Goal: Task Accomplishment & Management: Manage account settings

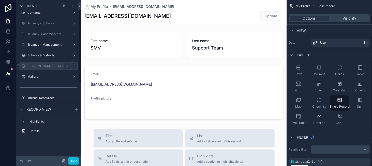
scroll to position [3, 0]
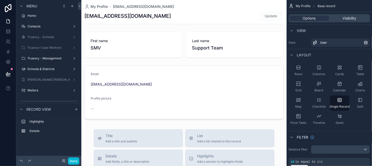
drag, startPoint x: 53, startPoint y: 50, endPoint x: 92, endPoint y: 58, distance: 39.4
click at [53, 50] on div "Truancy-Case Workers" at bounding box center [48, 48] width 43 height 4
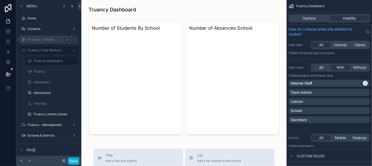
click at [51, 40] on label "Truancy - Schools" at bounding box center [47, 40] width 41 height 4
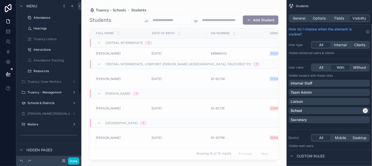
scroll to position [76, 0]
click at [49, 89] on div "Truancy - Management" at bounding box center [48, 91] width 43 height 6
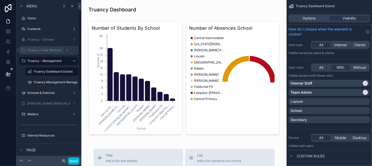
click at [53, 52] on label "Truancy-Case Workers" at bounding box center [47, 50] width 41 height 4
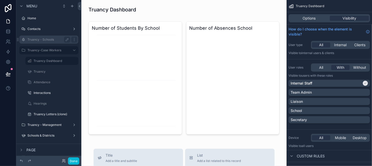
click at [52, 38] on label "Truancy - Schools" at bounding box center [47, 40] width 41 height 4
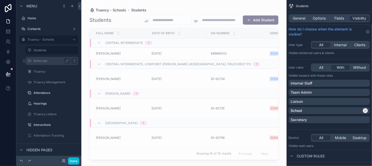
click at [74, 61] on icon "scrollable content" at bounding box center [74, 61] width 0 height 0
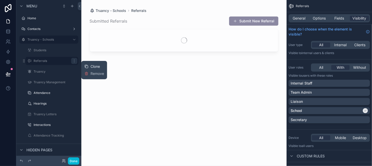
click at [91, 65] on span "Clone" at bounding box center [94, 66] width 9 height 5
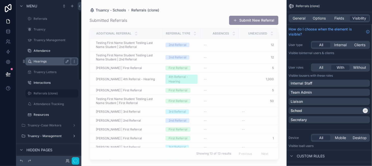
scroll to position [51, 0]
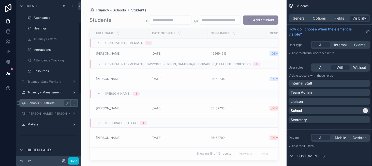
scroll to position [76, 0]
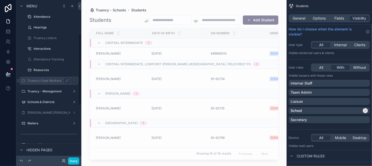
click at [54, 82] on label "Truancy-Case Workers" at bounding box center [47, 81] width 41 height 4
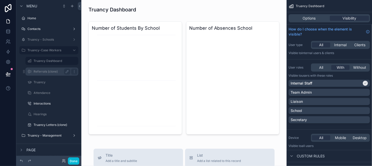
click at [50, 73] on label "Referrals (clone)" at bounding box center [51, 72] width 35 height 4
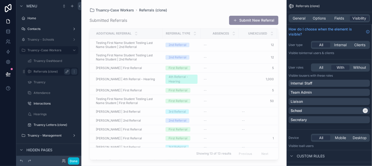
click at [66, 71] on icon "scrollable content" at bounding box center [67, 72] width 4 height 4
click at [61, 73] on input "**********" at bounding box center [48, 72] width 28 height 6
click at [58, 72] on input "**********" at bounding box center [48, 72] width 28 height 6
type input "*********"
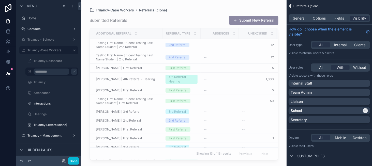
click at [72, 72] on icon "scrollable content" at bounding box center [74, 72] width 4 height 4
click at [191, 16] on div "scrollable content" at bounding box center [183, 80] width 205 height 160
click at [339, 111] on div "School" at bounding box center [325, 110] width 71 height 5
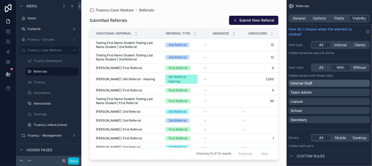
click at [334, 83] on div "Internal Staff" at bounding box center [328, 83] width 77 height 5
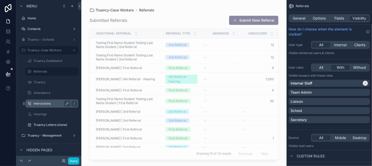
click at [43, 103] on label "Interactions" at bounding box center [51, 104] width 35 height 4
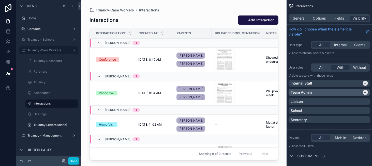
click at [324, 94] on div "Team Admin" at bounding box center [325, 92] width 71 height 5
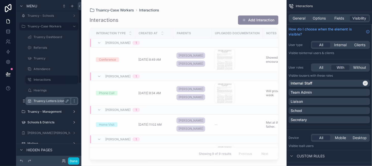
scroll to position [25, 0]
click at [51, 102] on div "Truancy Letters (clone)" at bounding box center [52, 100] width 37 height 6
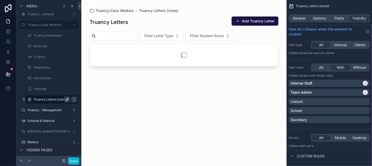
click at [69, 99] on icon "scrollable content" at bounding box center [67, 100] width 4 height 4
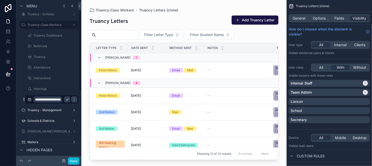
click at [60, 99] on input "**********" at bounding box center [48, 100] width 28 height 6
click at [60, 101] on input "**********" at bounding box center [48, 100] width 28 height 6
click at [60, 100] on input "**********" at bounding box center [48, 100] width 28 height 6
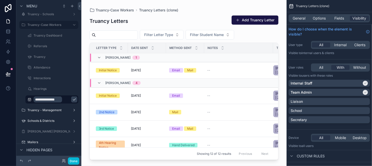
type input "**********"
click at [72, 101] on icon "scrollable content" at bounding box center [74, 100] width 4 height 4
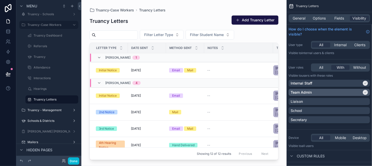
click at [333, 89] on div "Team Admin" at bounding box center [328, 92] width 81 height 7
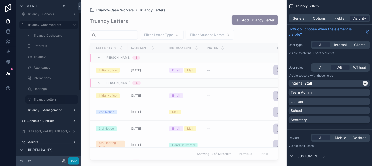
click at [73, 161] on button "Done" at bounding box center [73, 161] width 11 height 7
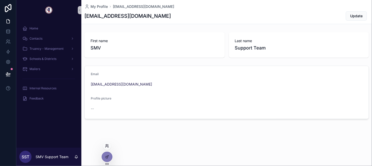
click at [105, 146] on icon at bounding box center [107, 146] width 4 height 4
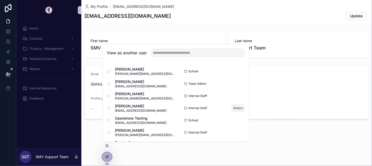
click at [233, 105] on button "Select" at bounding box center [237, 107] width 13 height 7
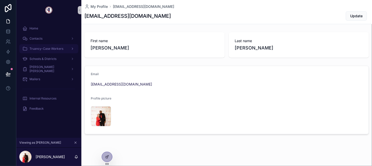
click at [53, 48] on span "Truancy-Case Workers" at bounding box center [46, 49] width 34 height 4
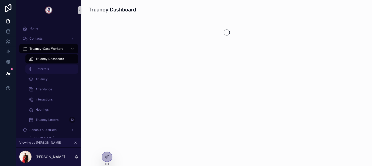
click at [56, 69] on div "Referrals" at bounding box center [51, 69] width 47 height 8
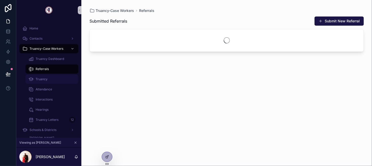
click at [57, 77] on div "Truancy" at bounding box center [51, 79] width 47 height 8
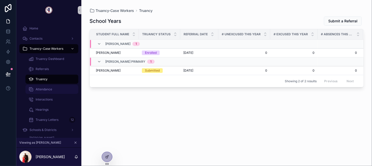
click at [54, 92] on div "Attendance" at bounding box center [51, 89] width 47 height 8
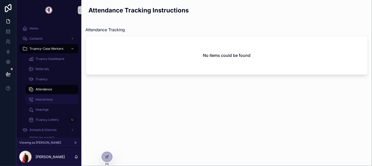
click at [54, 98] on div "Interactions" at bounding box center [51, 100] width 47 height 8
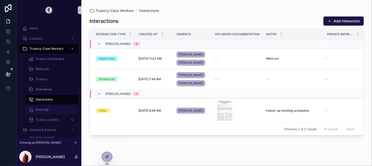
click at [54, 107] on div "Hearings" at bounding box center [51, 110] width 47 height 8
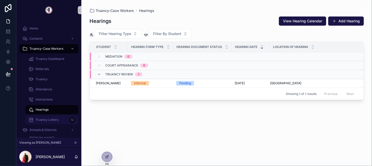
click at [55, 117] on div "Truancy Letters 12" at bounding box center [51, 120] width 47 height 8
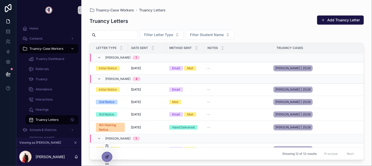
click at [109, 158] on div at bounding box center [107, 157] width 10 height 10
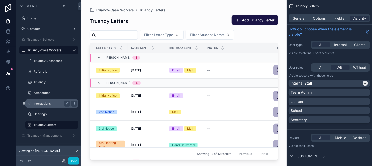
click at [50, 102] on label "Interactions" at bounding box center [51, 104] width 35 height 4
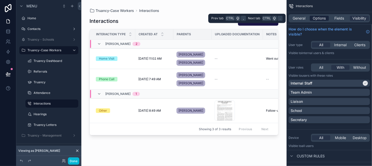
click at [323, 19] on span "Options" at bounding box center [318, 18] width 13 height 5
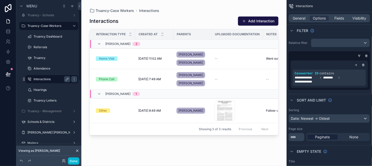
scroll to position [25, 0]
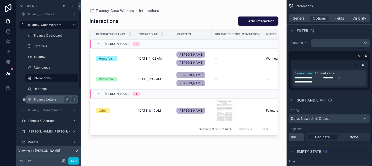
click at [45, 99] on label "Truancy Letters" at bounding box center [51, 100] width 35 height 4
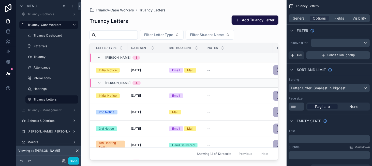
click at [331, 54] on span "Condition group" at bounding box center [340, 55] width 27 height 4
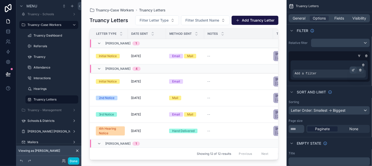
click at [352, 70] on icon "scrollable content" at bounding box center [353, 71] width 2 height 2
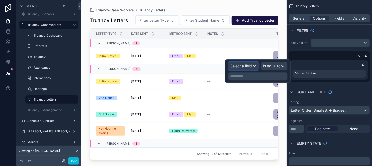
click at [250, 68] on span "Select a field" at bounding box center [241, 66] width 22 height 4
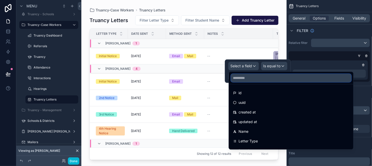
click at [257, 81] on input "text" at bounding box center [291, 78] width 120 height 8
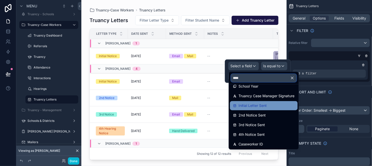
scroll to position [7, 0]
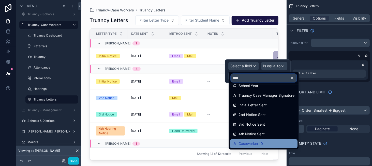
type input "****"
click at [273, 144] on div "Caseworker ID" at bounding box center [263, 144] width 61 height 6
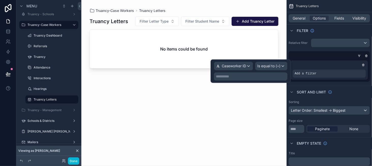
click at [259, 75] on p "**********" at bounding box center [251, 76] width 70 height 5
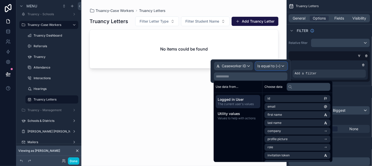
click at [262, 66] on span "Is equal to (=)" at bounding box center [268, 66] width 23 height 5
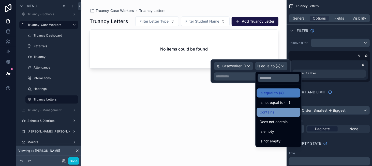
click at [269, 115] on span "Contains" at bounding box center [267, 112] width 14 height 6
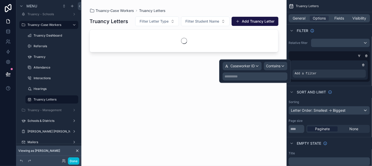
click at [242, 78] on p "**********" at bounding box center [256, 76] width 62 height 5
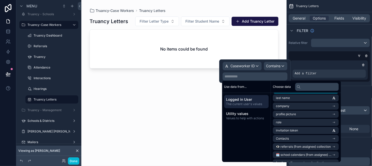
scroll to position [25, 0]
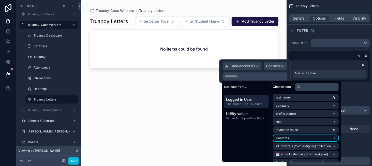
click at [302, 137] on li "Contacts" at bounding box center [306, 138] width 66 height 7
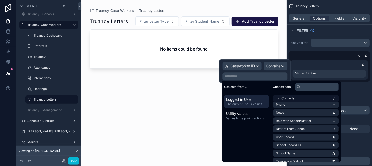
scroll to position [102, 0]
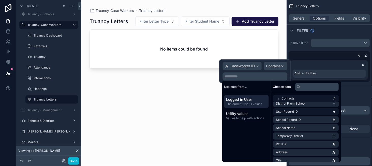
click at [304, 113] on li "User Record ID" at bounding box center [306, 111] width 66 height 7
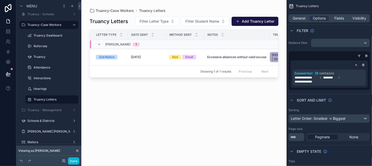
click at [196, 130] on div "scrollable content" at bounding box center [183, 80] width 205 height 160
drag, startPoint x: 52, startPoint y: 91, endPoint x: 56, endPoint y: 91, distance: 4.3
click at [52, 91] on div "Hearings" at bounding box center [52, 89] width 37 height 6
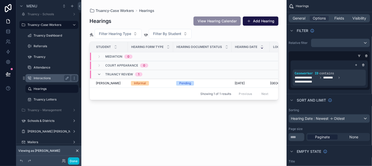
click at [45, 76] on label "Interactions" at bounding box center [51, 78] width 35 height 4
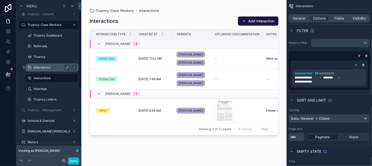
click at [41, 67] on label "Attendance" at bounding box center [51, 68] width 35 height 4
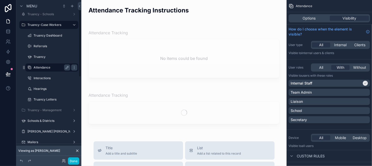
scroll to position [7, 0]
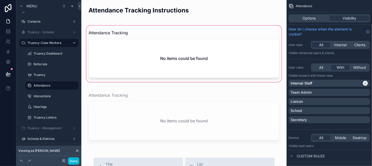
click at [142, 55] on div "scrollable content" at bounding box center [183, 54] width 197 height 58
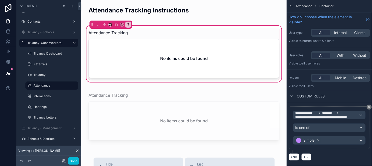
scroll to position [5, 0]
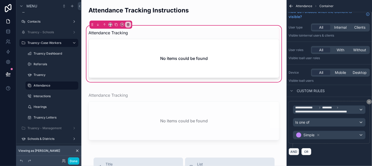
click at [296, 150] on button "AND" at bounding box center [293, 151] width 11 height 7
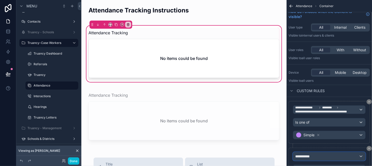
click at [302, 154] on span "**********" at bounding box center [304, 156] width 19 height 5
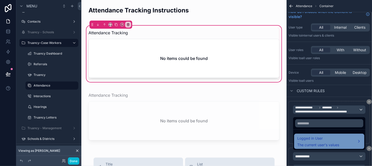
click at [306, 137] on span "Logged in User" at bounding box center [318, 138] width 42 height 6
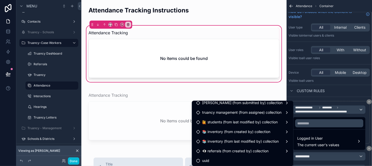
scroll to position [178, 0]
click at [332, 89] on div "scrollable content" at bounding box center [186, 83] width 372 height 166
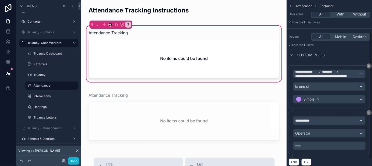
scroll to position [51, 0]
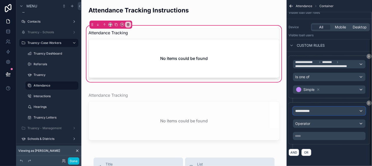
click at [309, 109] on span "**********" at bounding box center [304, 110] width 19 height 5
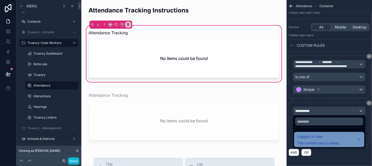
click at [308, 138] on span "Logged in User" at bounding box center [318, 137] width 42 height 6
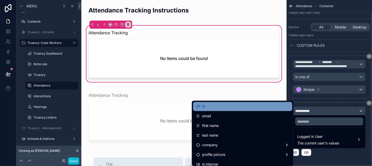
click at [232, 108] on div "id" at bounding box center [242, 107] width 93 height 6
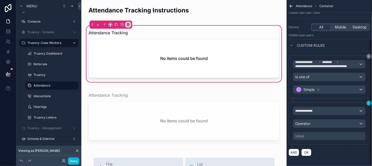
click at [370, 102] on div "**********" at bounding box center [328, 83] width 85 height 166
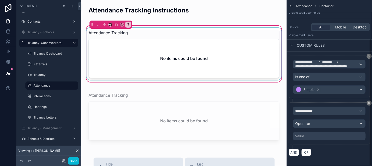
click at [196, 59] on div "scrollable content" at bounding box center [183, 54] width 197 height 52
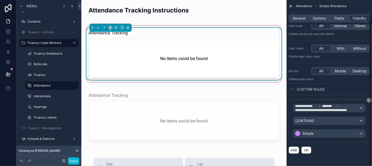
scroll to position [18, 0]
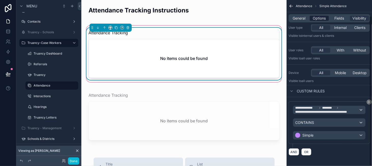
click at [322, 18] on span "Options" at bounding box center [318, 18] width 13 height 5
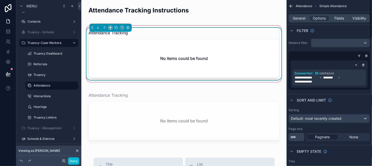
scroll to position [0, 0]
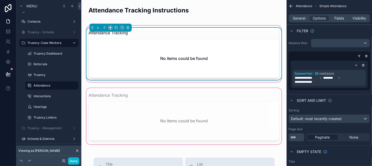
click at [142, 106] on div "scrollable content" at bounding box center [183, 116] width 197 height 58
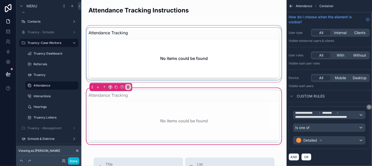
click at [152, 110] on div "scrollable content" at bounding box center [183, 116] width 197 height 52
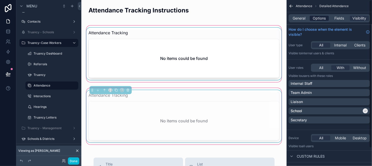
click at [322, 17] on span "Options" at bounding box center [318, 18] width 13 height 5
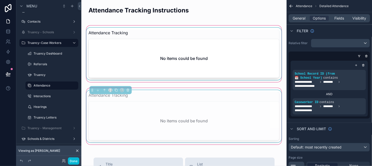
click at [131, 68] on div "scrollable content" at bounding box center [183, 54] width 197 height 58
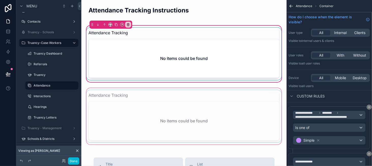
click at [147, 63] on div "scrollable content" at bounding box center [183, 54] width 197 height 52
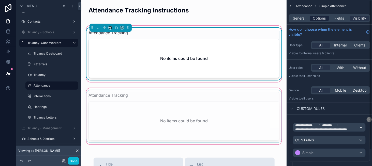
click at [321, 17] on span "Options" at bounding box center [318, 18] width 13 height 5
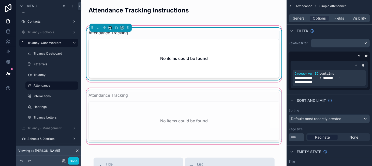
click at [177, 113] on div "scrollable content" at bounding box center [183, 116] width 197 height 58
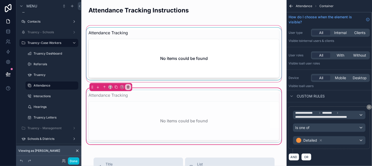
click at [185, 112] on div "scrollable content" at bounding box center [183, 116] width 197 height 52
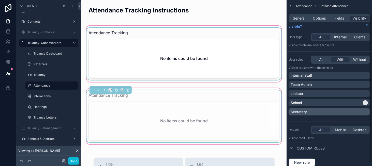
scroll to position [20, 0]
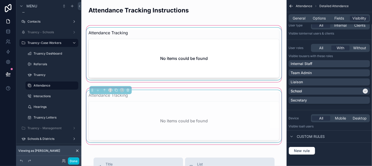
click at [38, 111] on div "Hearings" at bounding box center [51, 106] width 59 height 9
click at [41, 106] on label "Hearings" at bounding box center [51, 107] width 35 height 4
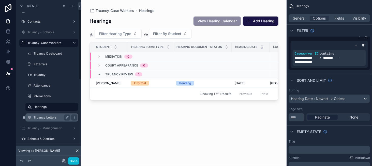
click at [51, 121] on div "Truancy Letters" at bounding box center [51, 118] width 51 height 8
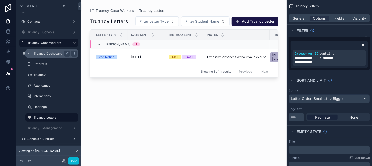
click at [49, 53] on label "Truancy Dashboard" at bounding box center [51, 54] width 35 height 4
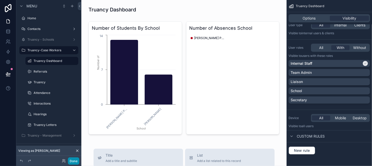
click at [72, 160] on button "Done" at bounding box center [73, 161] width 11 height 7
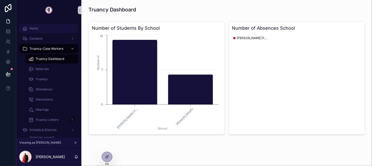
click at [37, 32] on div "Home" at bounding box center [48, 28] width 53 height 8
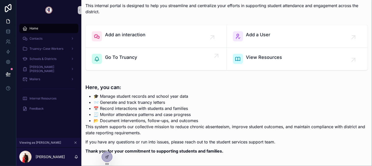
scroll to position [102, 0]
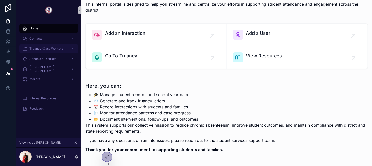
click at [49, 48] on span "Truancy-Case Workers" at bounding box center [46, 49] width 34 height 4
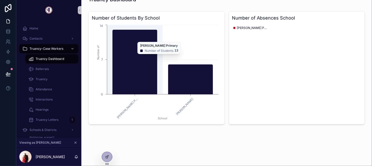
scroll to position [11, 0]
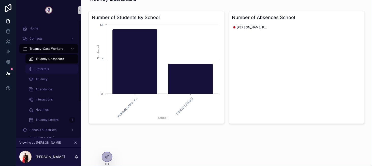
click at [40, 70] on span "Referrals" at bounding box center [42, 69] width 13 height 4
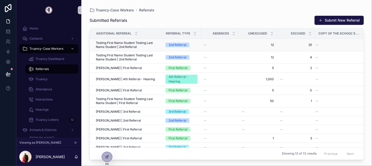
click at [150, 44] on span "Testing First Name Student Testing Last Name Student | 2nd Referral" at bounding box center [128, 45] width 64 height 8
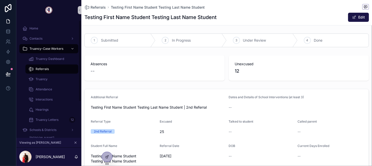
click at [52, 70] on div "Referrals" at bounding box center [51, 69] width 47 height 8
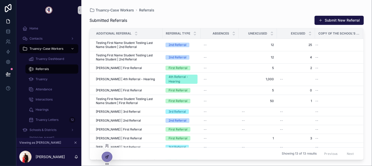
click at [104, 154] on div at bounding box center [107, 157] width 10 height 10
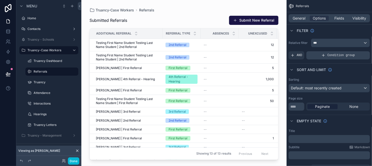
click at [322, 54] on div "Condition group" at bounding box center [338, 55] width 64 height 8
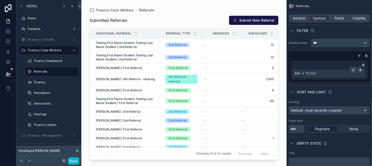
click at [350, 69] on div "scrollable content" at bounding box center [352, 70] width 7 height 7
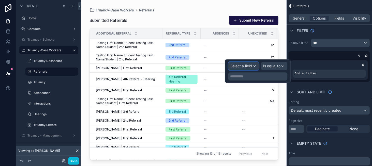
click at [249, 68] on span "Select a field" at bounding box center [241, 66] width 22 height 4
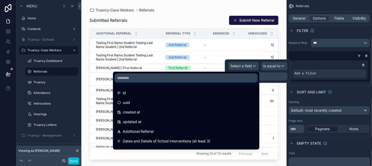
click at [198, 80] on input "text" at bounding box center [186, 78] width 142 height 8
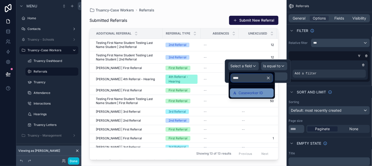
type input "****"
click at [254, 95] on span "Caseworker ID" at bounding box center [250, 93] width 24 height 6
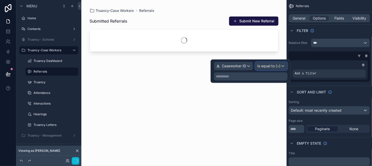
click at [268, 65] on span "Is equal to (=)" at bounding box center [268, 66] width 23 height 5
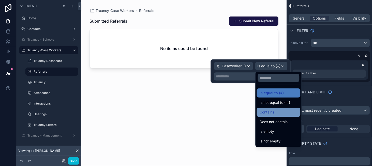
click at [270, 110] on span "Contains" at bounding box center [267, 112] width 14 height 6
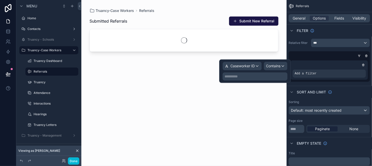
click at [242, 76] on p "**********" at bounding box center [256, 76] width 62 height 5
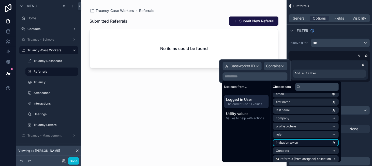
scroll to position [12, 0]
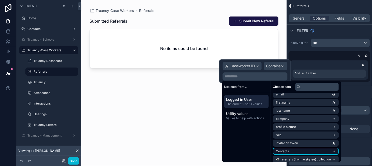
click at [303, 151] on li "Contacts" at bounding box center [306, 151] width 66 height 7
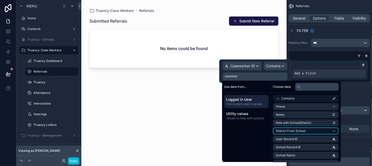
scroll to position [88, 0]
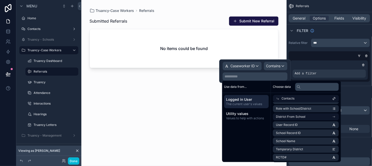
click at [305, 128] on li "User Record ID" at bounding box center [306, 124] width 66 height 7
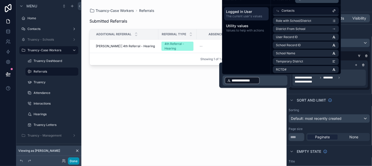
click at [70, 161] on button "Done" at bounding box center [73, 161] width 11 height 7
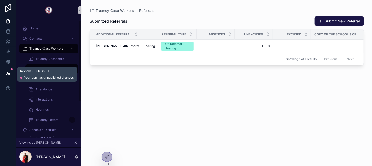
click at [5, 76] on button at bounding box center [8, 74] width 11 height 14
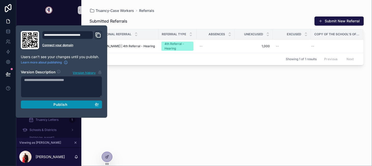
click at [56, 103] on span "Publish" at bounding box center [60, 104] width 14 height 5
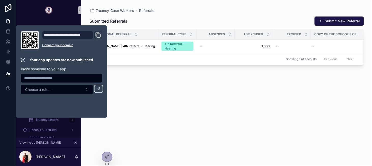
click at [142, 80] on div "Submitted Referrals Submit New Referral Additional Referral Referral Type Absen…" at bounding box center [226, 86] width 274 height 147
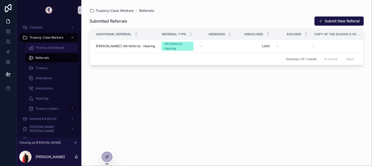
scroll to position [25, 0]
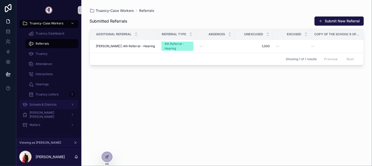
click at [53, 107] on div "Schools & Districts" at bounding box center [48, 105] width 53 height 8
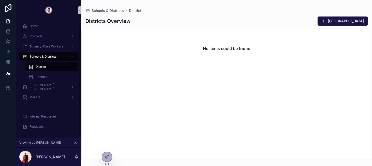
scroll to position [2, 0]
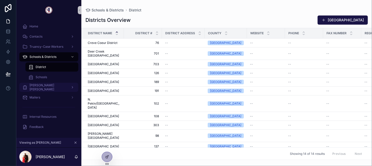
click at [52, 88] on span "[PERSON_NAME] [PERSON_NAME]" at bounding box center [47, 87] width 37 height 8
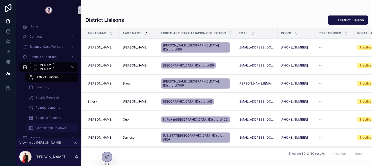
click at [54, 129] on span "Compliance Reviews" at bounding box center [51, 128] width 30 height 4
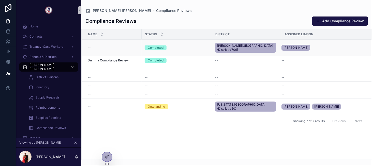
click at [110, 46] on div "--" at bounding box center [113, 48] width 51 height 4
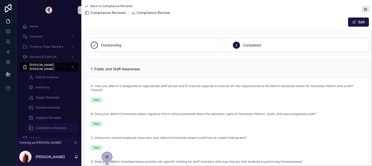
click at [57, 127] on span "Compliance Reviews" at bounding box center [51, 128] width 30 height 4
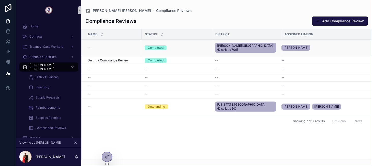
click at [123, 47] on div "--" at bounding box center [113, 48] width 51 height 4
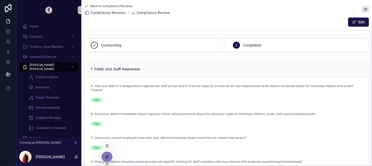
click at [107, 158] on icon at bounding box center [106, 157] width 2 height 2
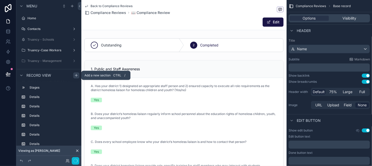
click at [75, 75] on icon "scrollable content" at bounding box center [76, 75] width 4 height 4
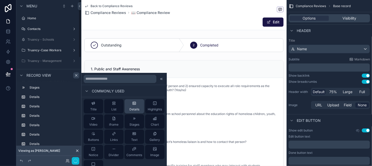
click at [129, 104] on div "Details" at bounding box center [134, 106] width 10 height 10
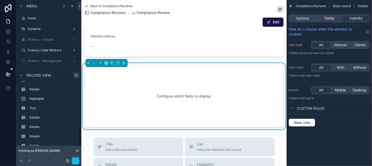
scroll to position [146, 0]
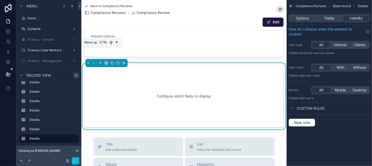
click at [100, 61] on icon "scrollable content" at bounding box center [101, 63] width 4 height 4
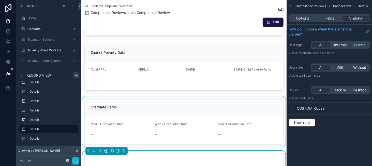
scroll to position [2168, 0]
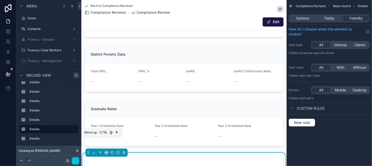
click at [100, 151] on icon "scrollable content" at bounding box center [101, 153] width 4 height 4
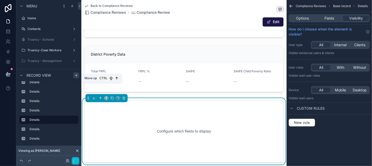
click at [100, 97] on icon "scrollable content" at bounding box center [101, 99] width 4 height 4
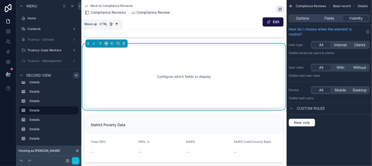
click at [100, 42] on icon "scrollable content" at bounding box center [101, 44] width 4 height 4
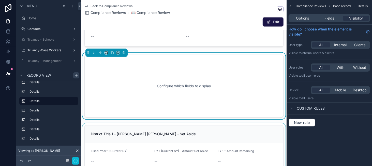
scroll to position [2041, 0]
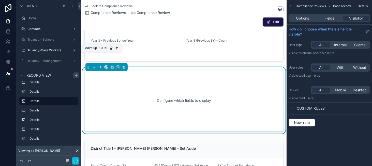
click at [101, 66] on icon "scrollable content" at bounding box center [101, 68] width 4 height 4
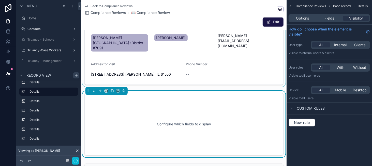
scroll to position [1914, 0]
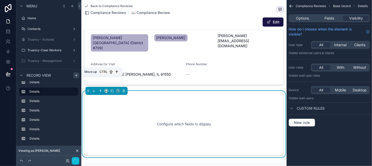
click at [99, 89] on icon "scrollable content" at bounding box center [101, 91] width 4 height 4
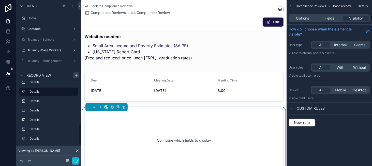
scroll to position [1812, 0]
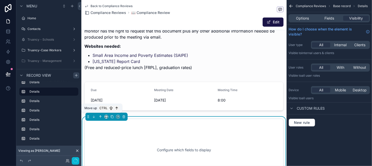
click at [99, 116] on icon "scrollable content" at bounding box center [101, 117] width 4 height 4
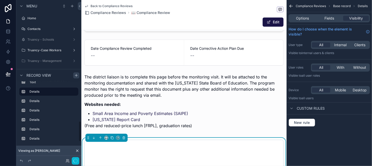
scroll to position [1736, 0]
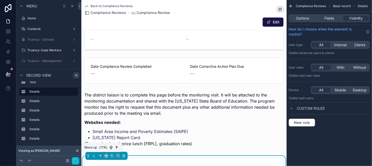
click at [101, 155] on icon "scrollable content" at bounding box center [101, 156] width 4 height 4
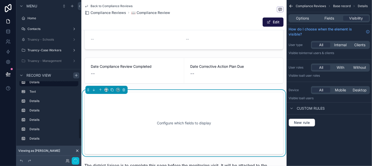
scroll to position [118, 0]
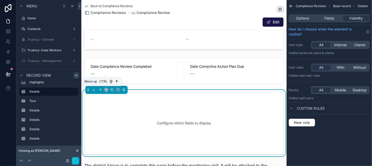
click at [99, 87] on button "scrollable content" at bounding box center [101, 90] width 6 height 6
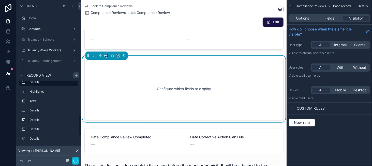
scroll to position [109, 0]
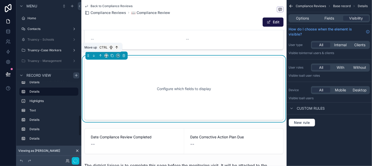
click at [100, 55] on icon "scrollable content" at bounding box center [101, 56] width 4 height 4
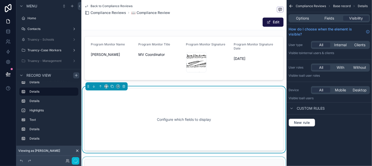
scroll to position [1405, 0]
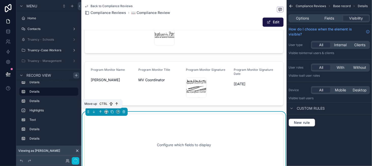
click at [101, 111] on icon "scrollable content" at bounding box center [101, 112] width 4 height 4
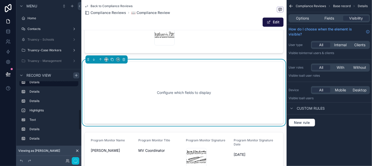
scroll to position [90, 0]
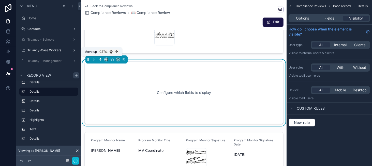
click at [101, 59] on icon "scrollable content" at bounding box center [101, 60] width 4 height 4
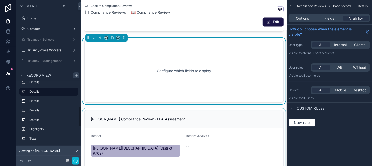
scroll to position [1278, 0]
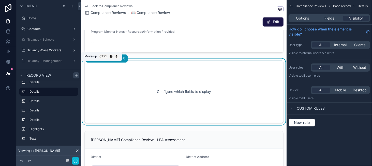
click at [101, 60] on icon "scrollable content" at bounding box center [101, 59] width 4 height 4
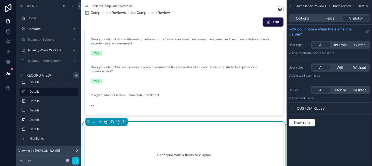
scroll to position [1024, 0]
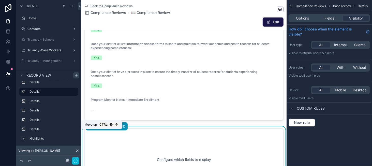
click at [101, 128] on icon "scrollable content" at bounding box center [101, 127] width 4 height 4
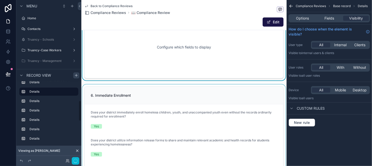
scroll to position [897, 0]
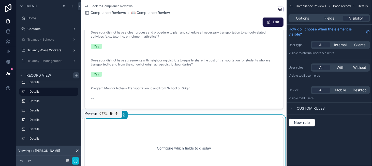
click at [100, 117] on icon "scrollable content" at bounding box center [101, 115] width 4 height 4
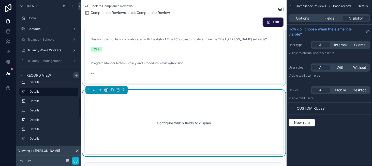
scroll to position [770, 0]
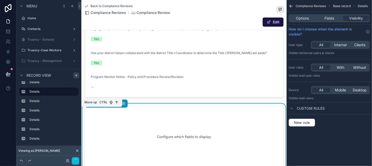
click at [100, 104] on icon "scrollable content" at bounding box center [100, 103] width 1 height 1
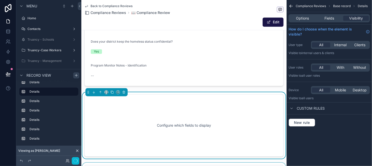
scroll to position [618, 0]
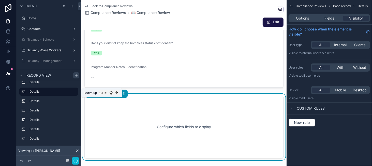
click at [100, 94] on icon "scrollable content" at bounding box center [100, 93] width 1 height 1
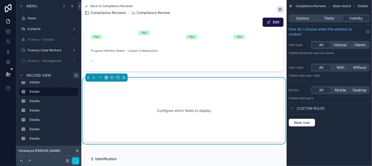
scroll to position [440, 0]
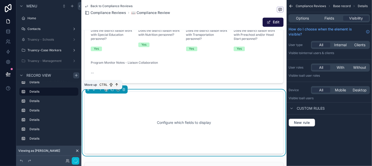
click at [100, 90] on icon "scrollable content" at bounding box center [100, 89] width 0 height 2
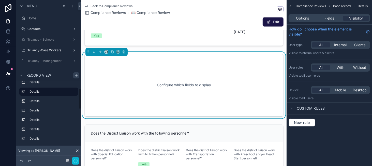
scroll to position [338, 0]
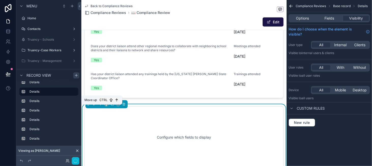
click at [100, 104] on icon "scrollable content" at bounding box center [100, 103] width 1 height 1
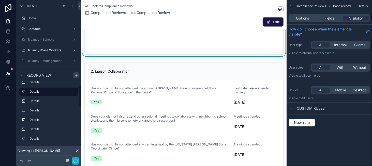
scroll to position [237, 0]
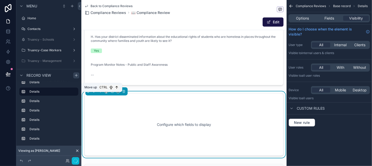
click at [102, 93] on icon "scrollable content" at bounding box center [101, 92] width 4 height 4
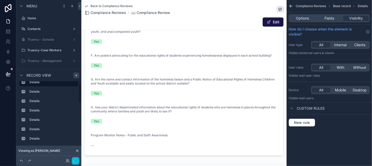
scroll to position [0, 0]
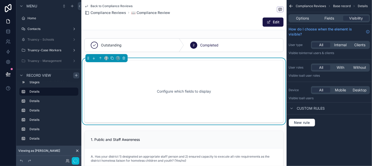
click at [328, 15] on div "Options Fields Visibility" at bounding box center [328, 18] width 81 height 8
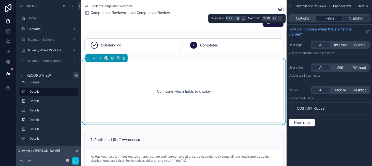
click at [328, 17] on span "Fields" at bounding box center [329, 18] width 10 height 5
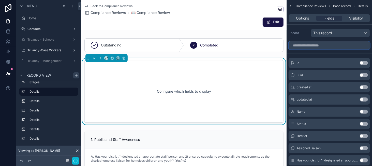
click at [309, 45] on input "scrollable content" at bounding box center [328, 45] width 81 height 8
click at [364, 112] on button "Use setting" at bounding box center [363, 112] width 8 height 4
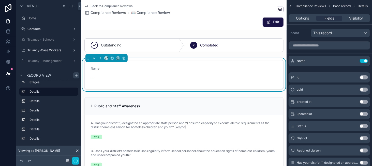
click at [361, 125] on button "Use setting" at bounding box center [363, 126] width 8 height 4
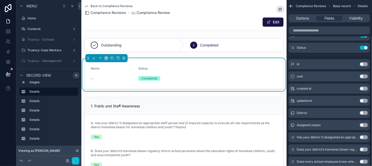
click at [363, 124] on button "Use setting" at bounding box center [363, 125] width 8 height 4
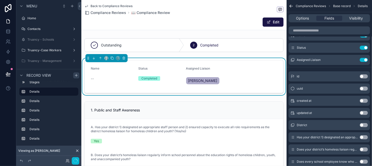
click at [361, 124] on button "Use setting" at bounding box center [363, 125] width 8 height 4
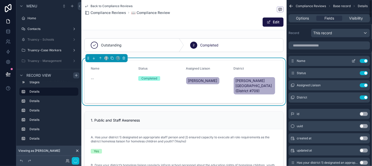
click at [353, 62] on icon "scrollable content" at bounding box center [353, 61] width 2 height 2
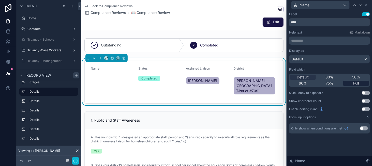
click at [356, 84] on span "Full" at bounding box center [356, 83] width 6 height 5
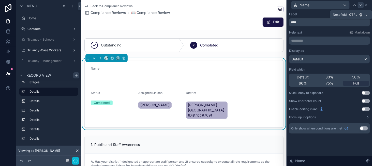
click at [359, 3] on icon at bounding box center [360, 5] width 4 height 4
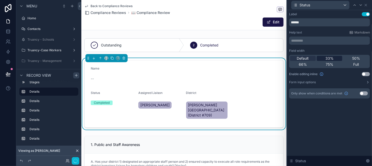
click at [326, 58] on span "33%" at bounding box center [329, 58] width 8 height 5
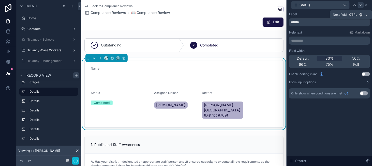
click at [362, 3] on icon at bounding box center [360, 5] width 4 height 4
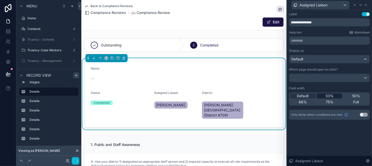
click at [332, 97] on span "33%" at bounding box center [329, 95] width 8 height 5
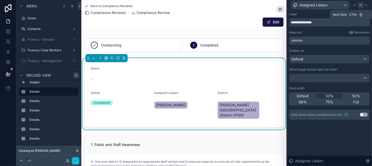
click at [359, 5] on icon at bounding box center [360, 5] width 4 height 4
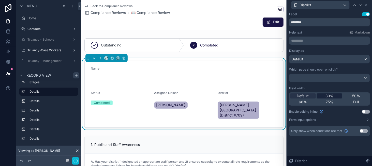
click at [336, 96] on div "33%" at bounding box center [330, 95] width 26 height 5
click at [77, 163] on button "button" at bounding box center [76, 161] width 8 height 8
click at [171, 26] on div "Edit" at bounding box center [183, 22] width 199 height 10
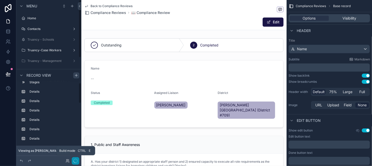
click at [75, 160] on icon "button" at bounding box center [75, 161] width 4 height 4
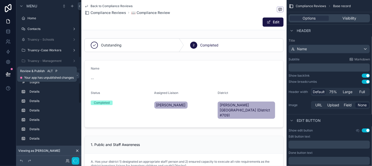
click at [8, 75] on icon at bounding box center [8, 74] width 5 height 5
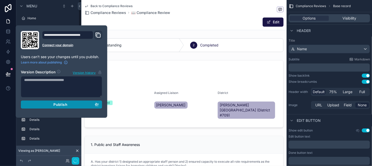
click at [72, 101] on button "Publish" at bounding box center [61, 105] width 81 height 8
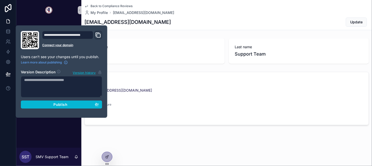
click at [97, 5] on span "Back to Compliance Reviews" at bounding box center [111, 6] width 42 height 4
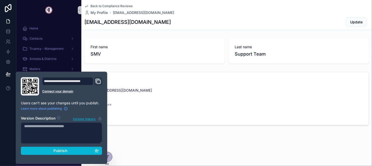
click at [144, 121] on form "Email support@smvvirtualconsulting.com Profile picture --" at bounding box center [227, 98] width 284 height 53
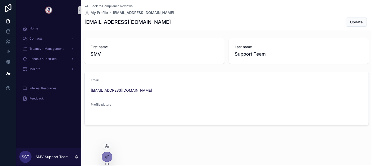
click at [108, 147] on icon at bounding box center [107, 146] width 4 height 4
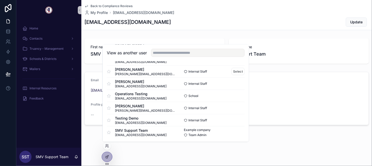
scroll to position [25, 0]
click at [231, 85] on button "Select" at bounding box center [237, 83] width 13 height 7
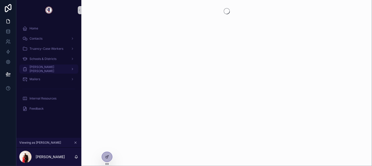
click at [54, 71] on div "[PERSON_NAME] [PERSON_NAME]" at bounding box center [48, 69] width 53 height 8
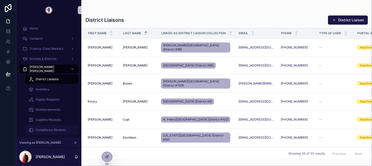
click at [61, 131] on span "Compliance Reviews" at bounding box center [51, 130] width 30 height 4
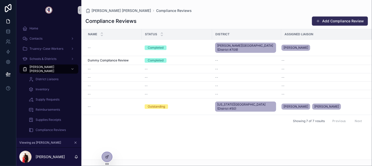
click at [335, 22] on button "Add Compliance Review" at bounding box center [340, 21] width 56 height 9
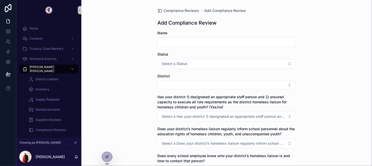
click at [237, 41] on input "scrollable content" at bounding box center [227, 42] width 138 height 7
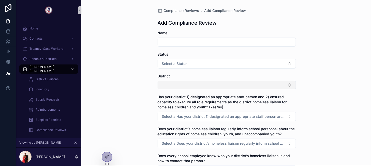
click at [200, 86] on button "Select Button" at bounding box center [227, 85] width 138 height 9
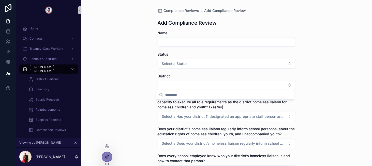
click at [108, 154] on div at bounding box center [107, 157] width 10 height 10
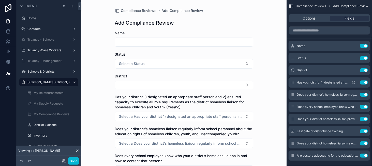
click at [364, 83] on button "Use setting" at bounding box center [363, 83] width 8 height 4
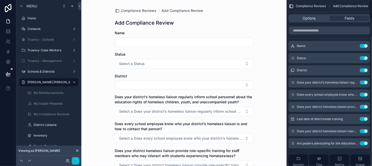
click at [364, 83] on button "Use setting" at bounding box center [363, 83] width 8 height 4
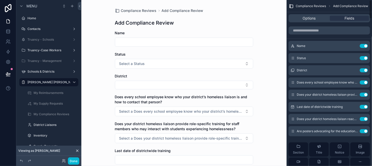
click at [364, 83] on button "Use setting" at bounding box center [363, 83] width 8 height 4
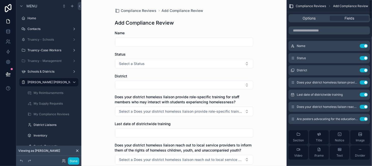
click at [364, 83] on button "Use setting" at bounding box center [363, 83] width 8 height 4
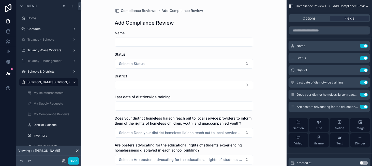
click at [364, 83] on button "Use setting" at bounding box center [363, 83] width 8 height 4
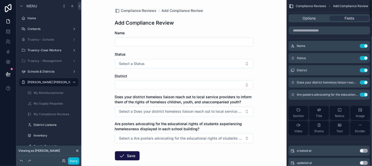
click at [364, 83] on button "Use setting" at bounding box center [363, 83] width 8 height 4
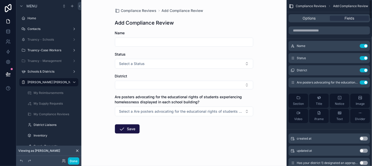
click at [364, 83] on button "Use setting" at bounding box center [363, 83] width 8 height 4
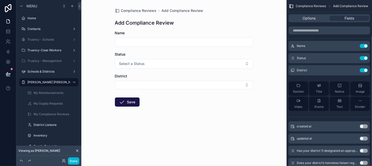
click at [147, 40] on input "scrollable content" at bounding box center [184, 42] width 138 height 7
click at [153, 61] on button "Select a Status" at bounding box center [184, 64] width 138 height 10
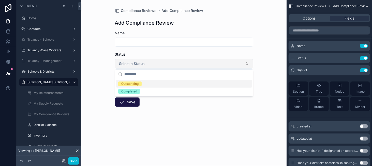
click at [153, 61] on button "Select a Status" at bounding box center [184, 64] width 138 height 10
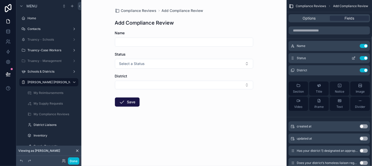
click at [354, 57] on icon "scrollable content" at bounding box center [354, 57] width 1 height 1
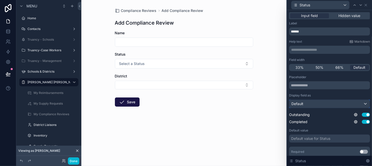
click at [306, 103] on div "Default" at bounding box center [329, 104] width 80 height 8
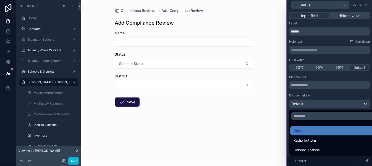
click at [306, 103] on div at bounding box center [329, 83] width 85 height 166
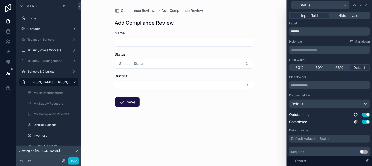
click at [318, 140] on div "Default value for Status" at bounding box center [310, 138] width 39 height 5
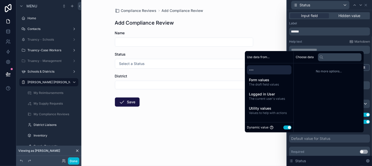
click at [283, 129] on button "Use setting" at bounding box center [287, 128] width 8 height 4
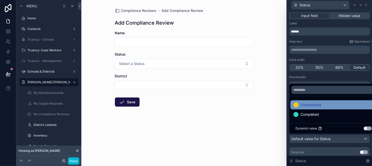
click at [302, 103] on span "Outstanding" at bounding box center [310, 105] width 21 height 6
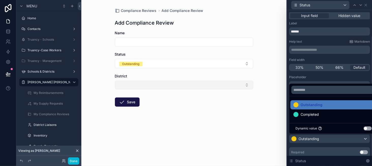
click at [160, 86] on button "Select Button" at bounding box center [184, 85] width 138 height 9
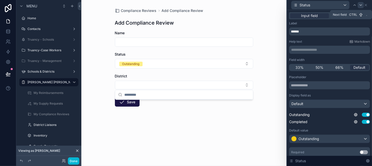
click at [359, 7] on icon at bounding box center [360, 5] width 4 height 4
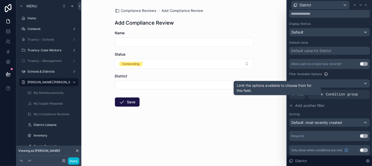
scroll to position [72, 0]
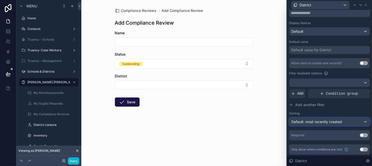
click at [305, 123] on span "Default: most recently created" at bounding box center [316, 122] width 51 height 4
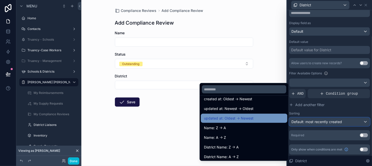
scroll to position [25, 0]
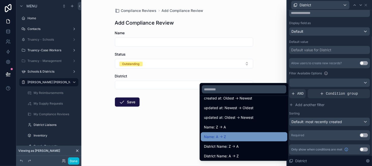
click at [242, 136] on div "Name: A -> Z" at bounding box center [244, 137] width 80 height 6
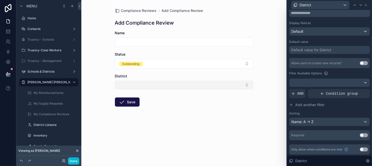
click at [146, 87] on button "Select Button" at bounding box center [184, 85] width 138 height 9
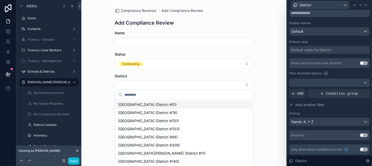
click at [98, 87] on div "Compliance Reviews Add Compliance Review Add Compliance Review Name Status Outs…" at bounding box center [183, 83] width 205 height 166
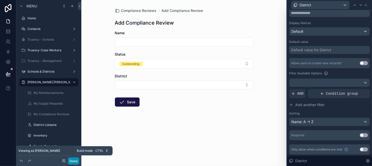
click at [72, 161] on button "Done" at bounding box center [73, 161] width 11 height 7
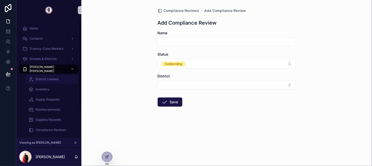
click at [50, 80] on span "District Liaisons" at bounding box center [47, 79] width 23 height 4
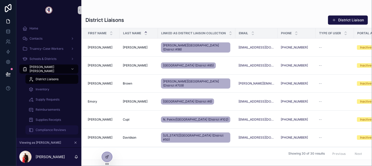
click at [61, 127] on div "Compliance Reviews" at bounding box center [51, 130] width 47 height 8
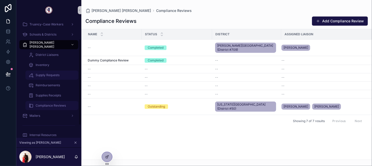
scroll to position [25, 0]
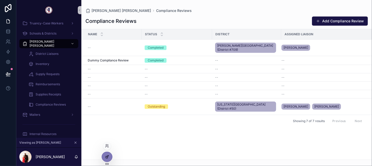
click at [106, 155] on icon at bounding box center [107, 157] width 4 height 4
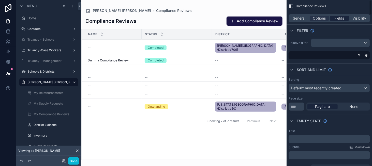
click at [342, 20] on span "Fields" at bounding box center [339, 18] width 10 height 5
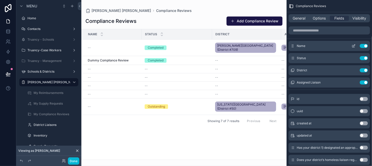
click at [353, 46] on icon "scrollable content" at bounding box center [353, 46] width 4 height 4
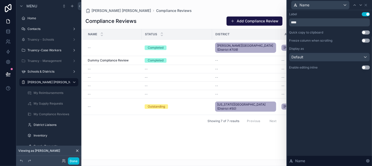
click at [365, 40] on button "Use setting" at bounding box center [366, 41] width 8 height 4
click at [366, 67] on button "Use setting" at bounding box center [366, 68] width 8 height 4
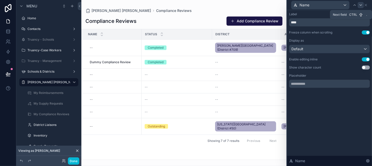
click at [361, 6] on icon at bounding box center [360, 5] width 4 height 4
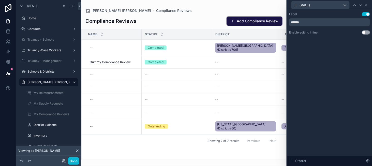
click at [364, 33] on button "Use setting" at bounding box center [366, 32] width 8 height 4
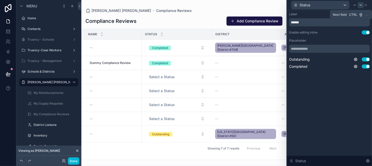
click at [362, 5] on icon at bounding box center [360, 5] width 4 height 4
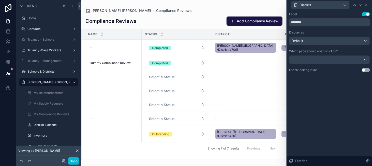
click at [367, 70] on button "Use setting" at bounding box center [366, 70] width 8 height 4
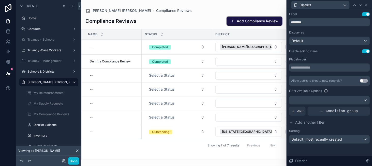
click at [174, 22] on div "scrollable content" at bounding box center [183, 83] width 205 height 166
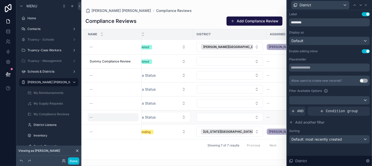
scroll to position [0, 0]
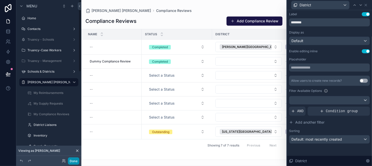
click at [72, 162] on button "Done" at bounding box center [73, 161] width 11 height 7
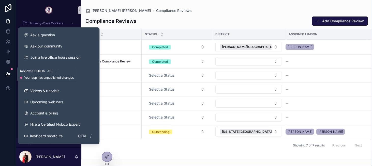
click at [8, 73] on icon at bounding box center [8, 74] width 5 height 5
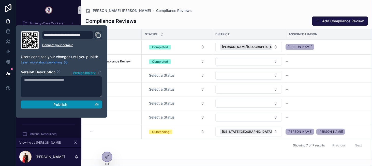
click at [69, 102] on div "Publish" at bounding box center [61, 104] width 75 height 5
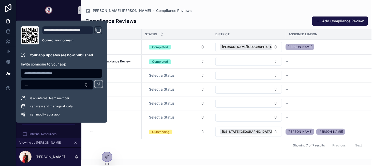
click at [180, 22] on div "Compliance Reviews Add Compliance Review" at bounding box center [226, 21] width 282 height 10
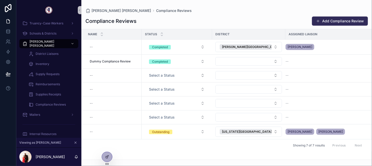
click at [355, 20] on button "Add Compliance Review" at bounding box center [340, 21] width 56 height 9
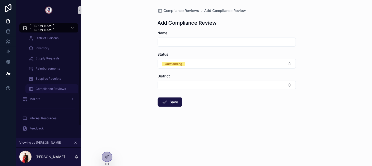
scroll to position [43, 0]
click at [61, 86] on span "Compliance Reviews" at bounding box center [51, 87] width 30 height 4
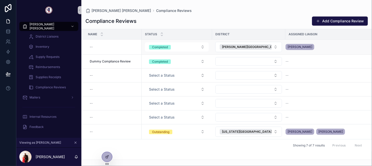
click at [138, 42] on td "--" at bounding box center [112, 47] width 60 height 15
click at [131, 76] on div "--" at bounding box center [113, 75] width 51 height 8
click at [134, 47] on div "--" at bounding box center [113, 47] width 51 height 8
click at [107, 157] on icon at bounding box center [107, 156] width 2 height 2
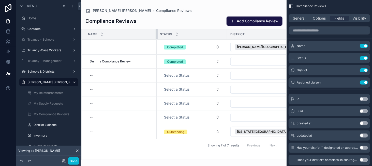
click at [157, 34] on div "scrollable content" at bounding box center [156, 34] width 2 height 10
click at [152, 51] on td "--" at bounding box center [119, 47] width 75 height 15
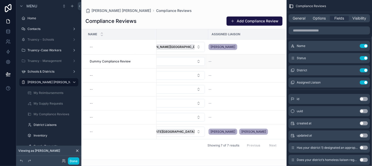
scroll to position [0, 104]
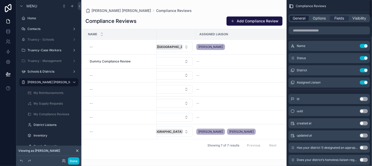
click at [301, 19] on span "General" at bounding box center [299, 18] width 13 height 5
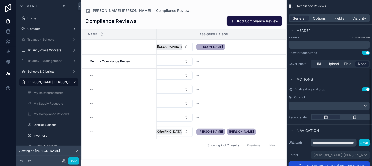
scroll to position [178, 0]
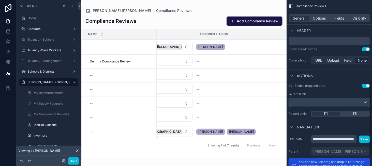
click at [341, 100] on div "scrollable content" at bounding box center [329, 102] width 81 height 8
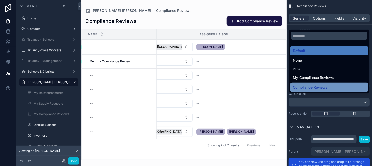
click at [302, 85] on span "Compliance Reviews" at bounding box center [310, 87] width 34 height 6
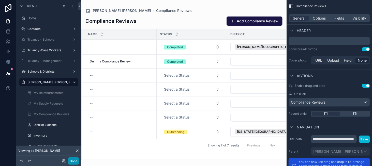
click at [75, 163] on button "Done" at bounding box center [73, 161] width 11 height 7
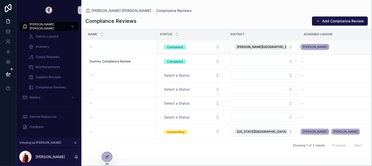
click at [152, 43] on div "--" at bounding box center [121, 47] width 66 height 8
